Goal: Task Accomplishment & Management: Manage account settings

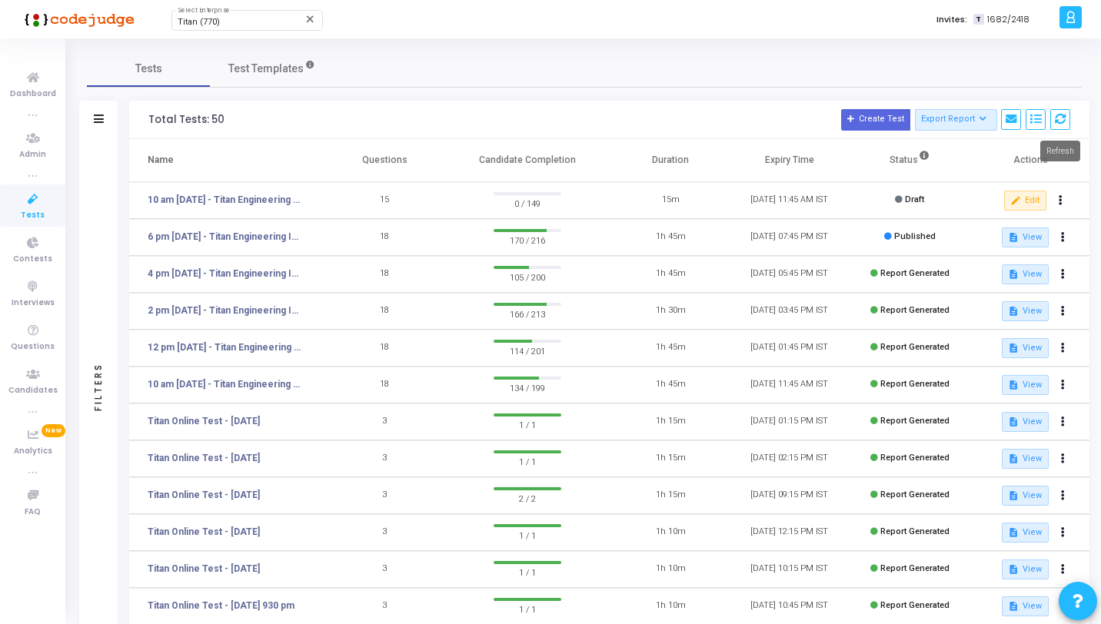
click at [1069, 130] on mat-tooltip-component "Refresh" at bounding box center [1059, 151] width 61 height 42
click at [1064, 126] on button at bounding box center [1060, 119] width 20 height 21
click at [243, 237] on link "6 pm [DATE] - Titan Engineering Intern 2026" at bounding box center [225, 237] width 154 height 14
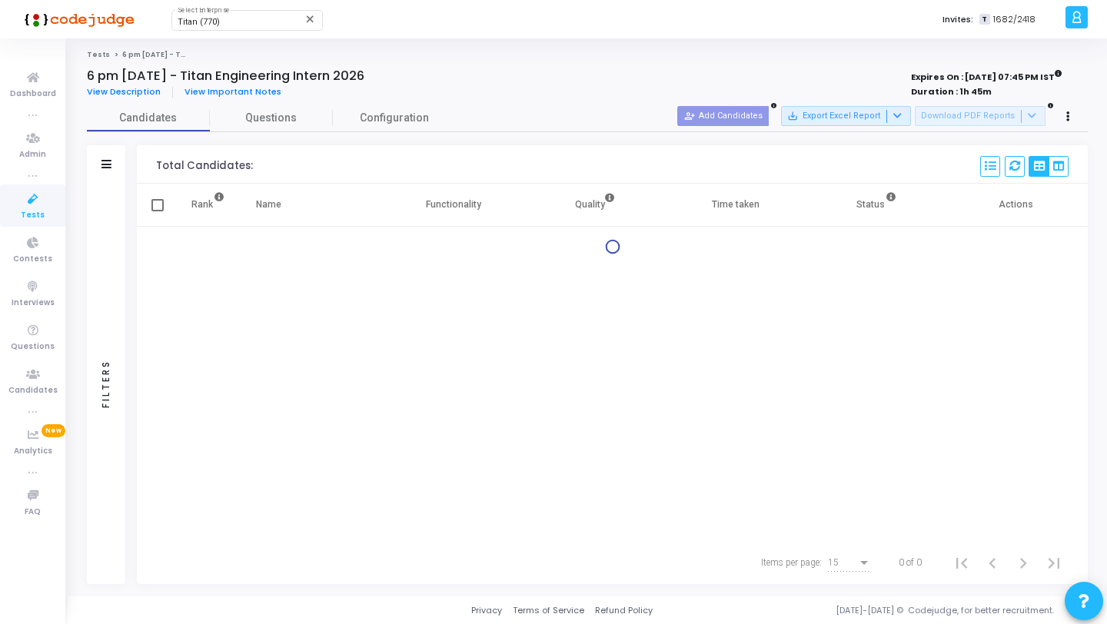
click at [103, 247] on div "Filters" at bounding box center [106, 384] width 38 height 400
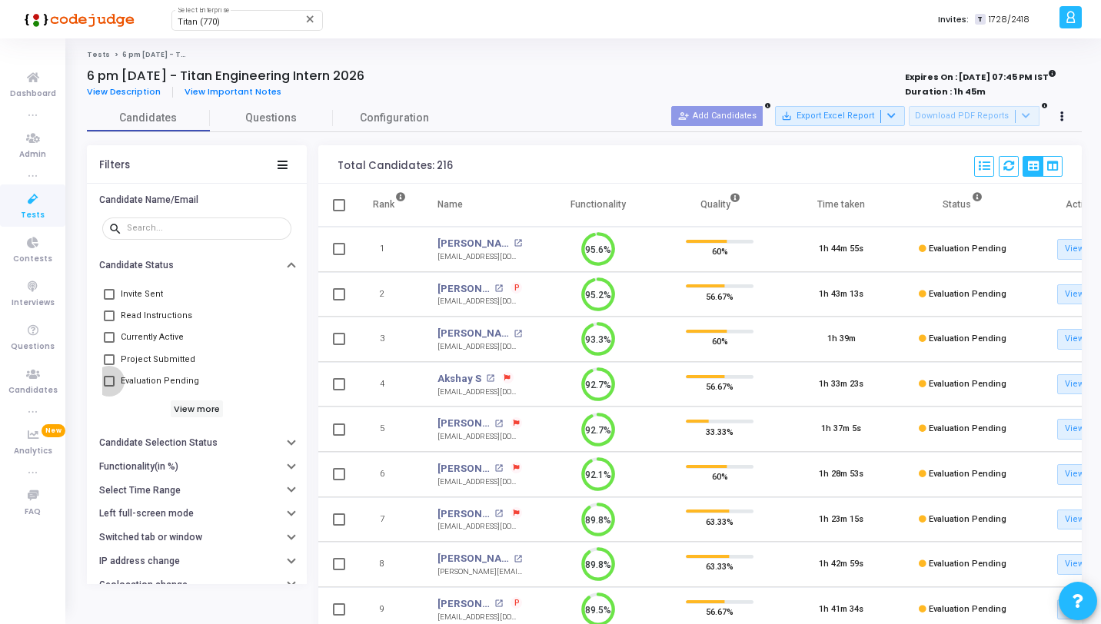
click at [161, 379] on span "Evaluation Pending" at bounding box center [160, 381] width 78 height 18
click at [109, 387] on input "Evaluation Pending" at bounding box center [108, 387] width 1 height 1
checkbox input "true"
click at [1005, 168] on icon at bounding box center [1008, 166] width 11 height 11
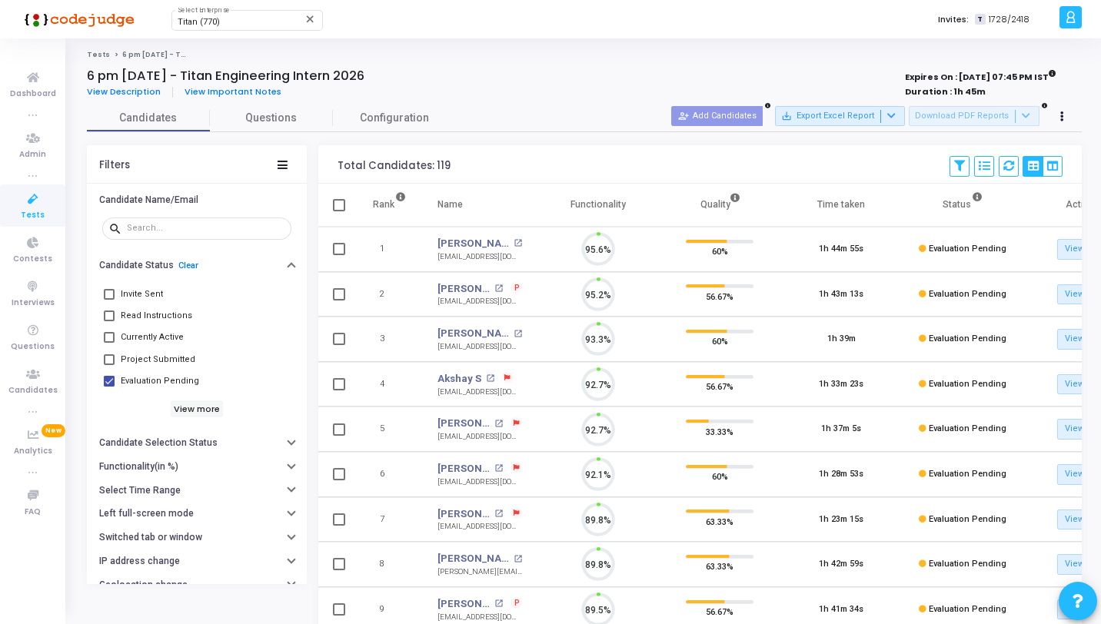
scroll to position [32, 39]
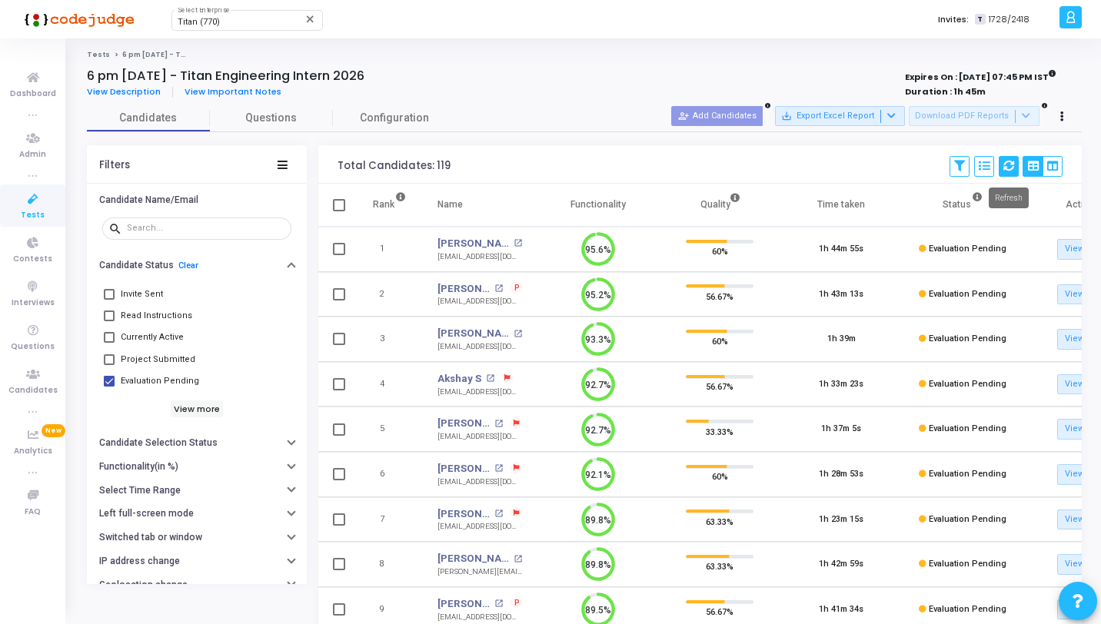
click at [1013, 158] on button at bounding box center [1009, 166] width 20 height 21
